Goal: Task Accomplishment & Management: Use online tool/utility

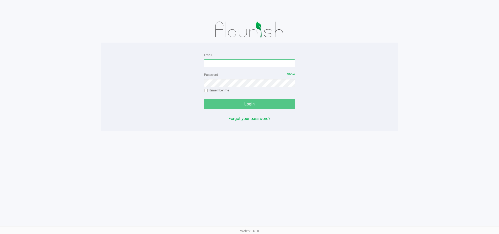
click at [222, 66] on input "Email" at bounding box center [249, 64] width 91 height 8
type input "[EMAIL_ADDRESS][DOMAIN_NAME]"
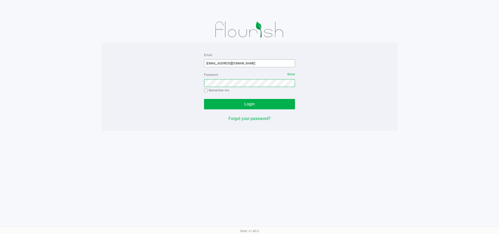
click at [204, 99] on button "Login" at bounding box center [249, 104] width 91 height 10
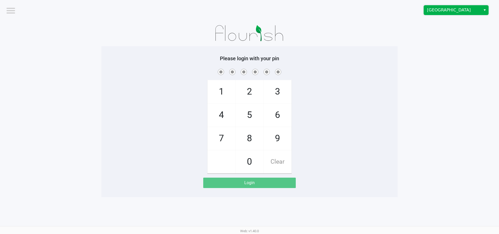
click at [437, 9] on span "[GEOGRAPHIC_DATA]" at bounding box center [452, 10] width 51 height 6
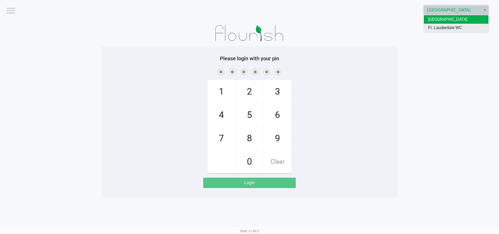
click at [436, 26] on span "Ft. Lauderdale WC" at bounding box center [445, 28] width 34 height 6
click at [416, 75] on app-pos-login-wrapper "Logout Ft. Lauderdale WC Please login with your pin 1 4 7 2 5 8 0 3 6 9 Clear L…" at bounding box center [249, 98] width 499 height 197
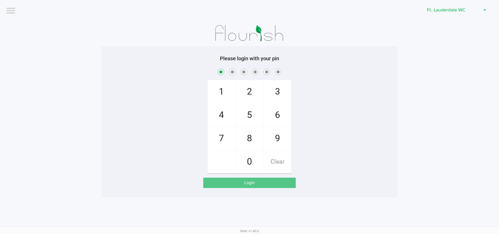
checkbox input "true"
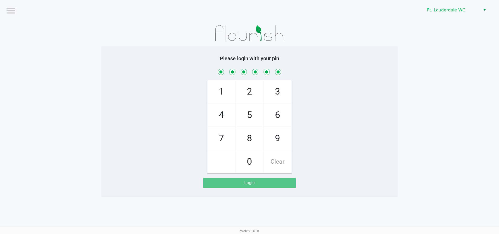
checkbox input "true"
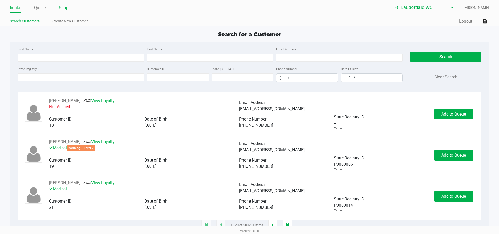
click at [61, 9] on link "Shop" at bounding box center [64, 7] width 10 height 7
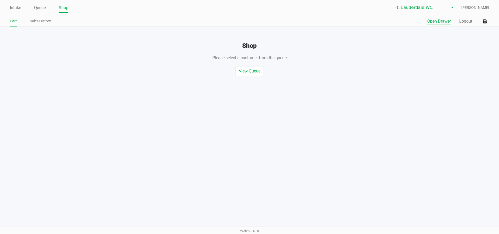
click at [444, 22] on button "Open Drawer" at bounding box center [440, 21] width 24 height 6
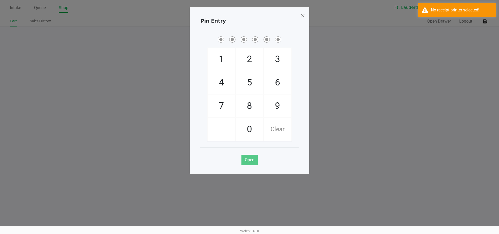
click at [303, 91] on div "Pin Entry 1 4 7 2 5 8 0 3 6 9 Clear Open" at bounding box center [250, 90] width 120 height 167
click at [301, 13] on span at bounding box center [303, 15] width 5 height 8
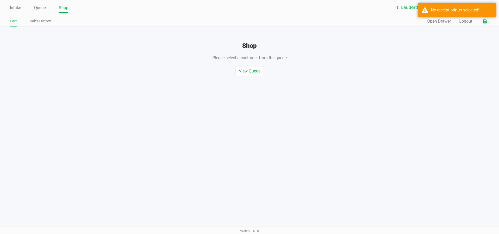
click at [484, 22] on icon at bounding box center [485, 22] width 4 height 4
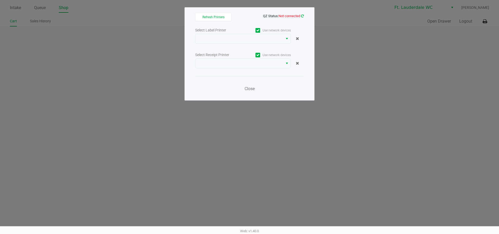
click at [302, 16] on icon at bounding box center [302, 15] width 3 height 3
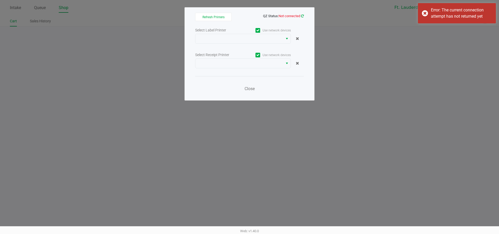
click at [302, 16] on icon at bounding box center [302, 15] width 3 height 3
